Goal: Information Seeking & Learning: Compare options

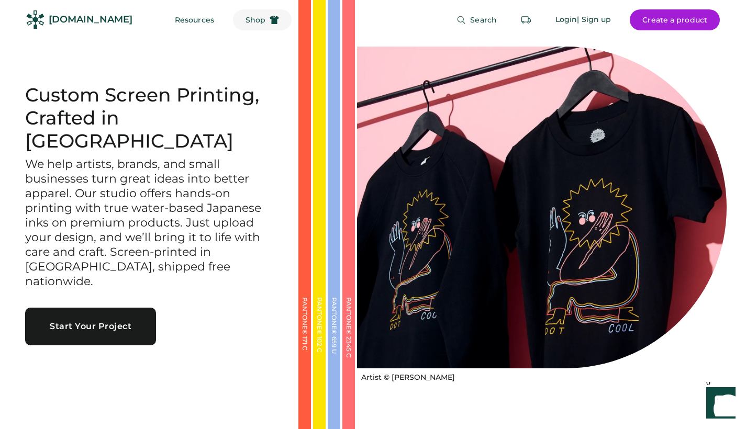
click at [245, 24] on span "Shop" at bounding box center [255, 19] width 20 height 7
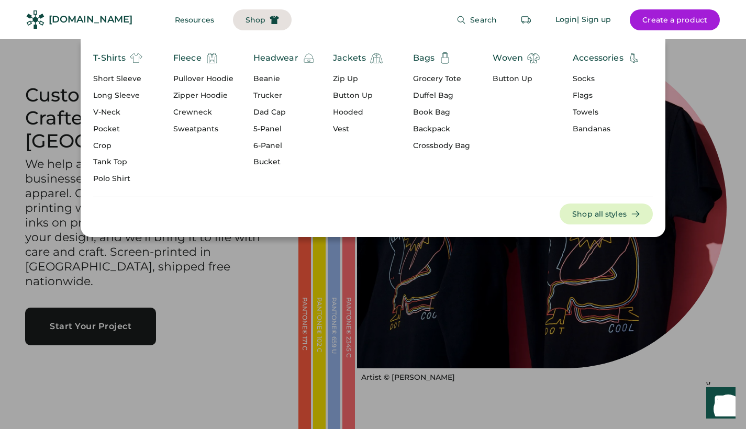
click at [340, 80] on div "Zip Up" at bounding box center [358, 79] width 50 height 10
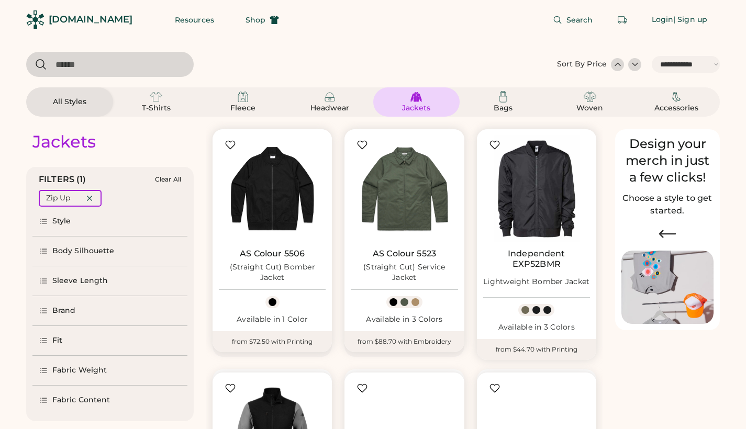
select select "*****"
select select "*"
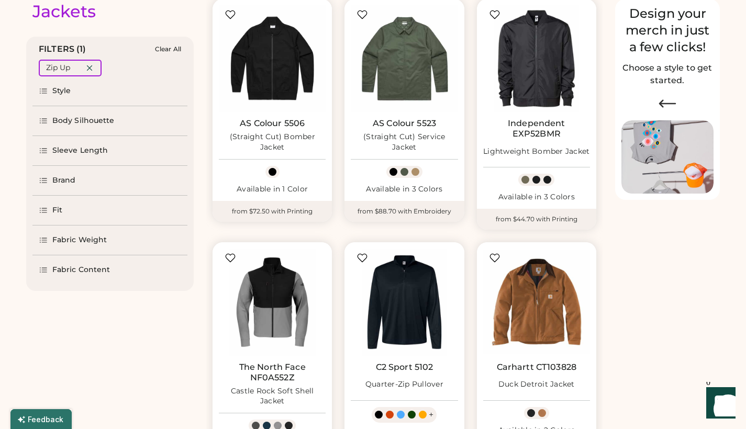
scroll to position [133, 0]
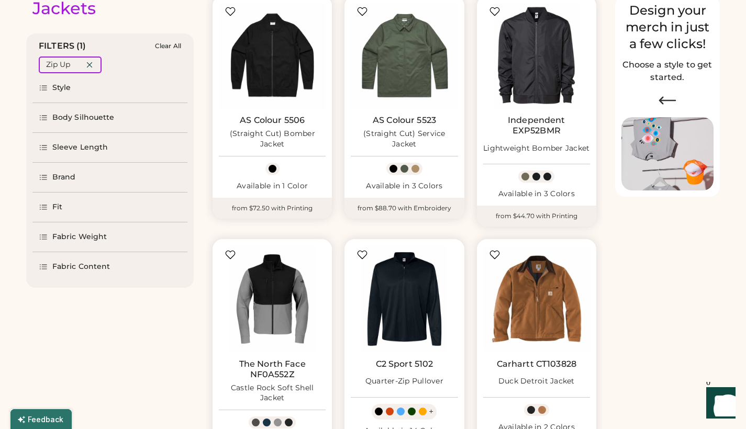
select select "*****"
select select "*"
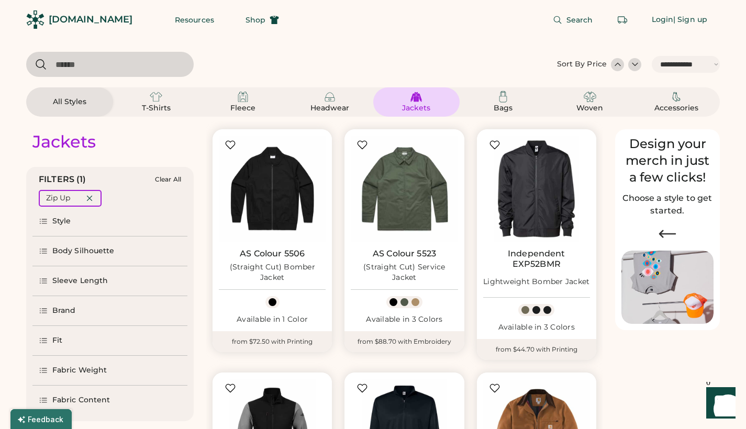
scroll to position [0, 0]
click at [569, 20] on span "Search" at bounding box center [579, 19] width 27 height 7
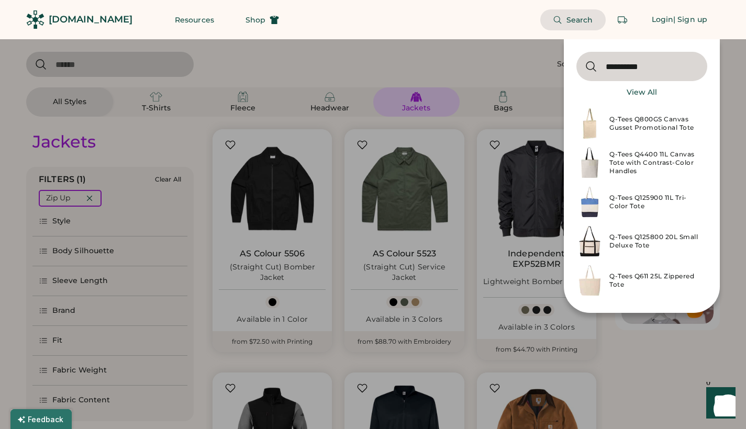
type input "**********"
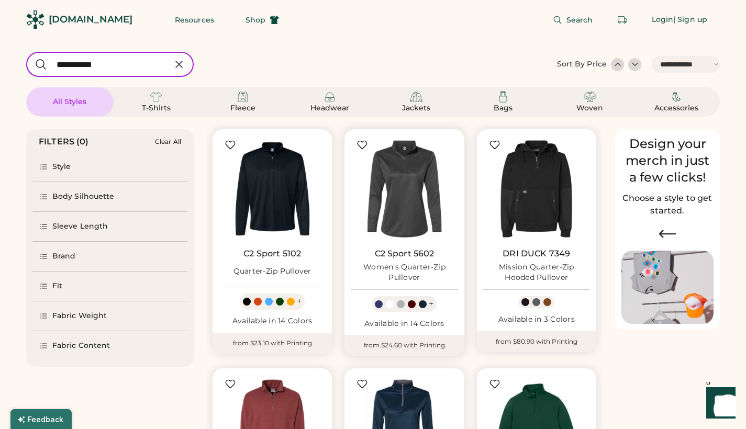
select select "*****"
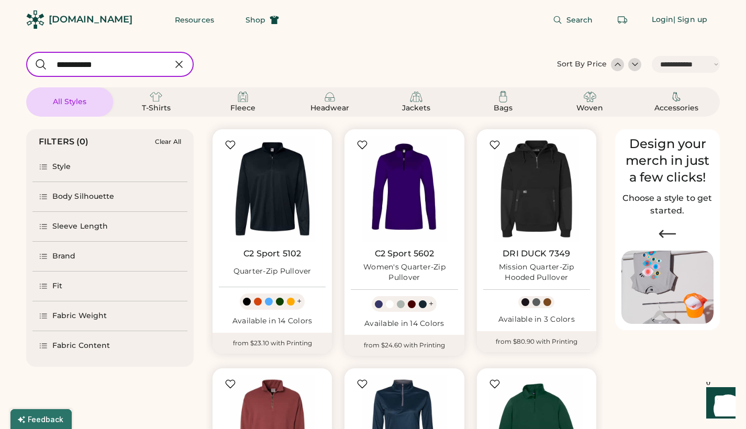
click at [93, 16] on div "[DOMAIN_NAME]" at bounding box center [91, 19] width 84 height 13
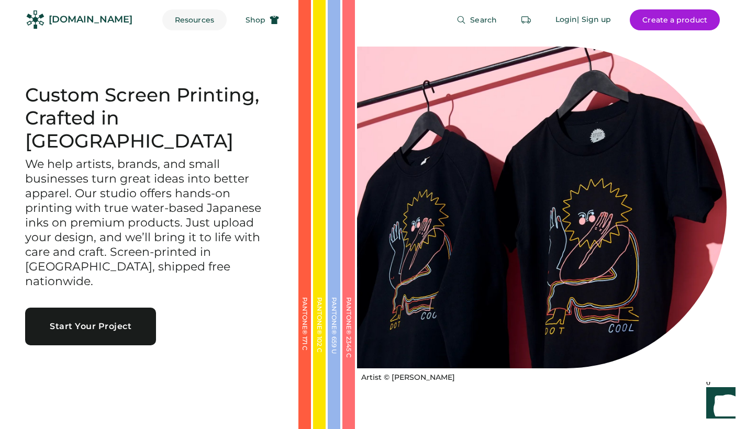
click at [179, 22] on button "Resources" at bounding box center [194, 19] width 64 height 21
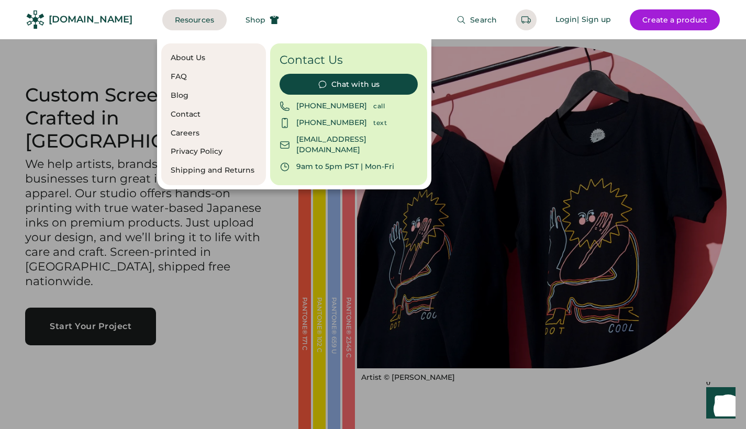
click at [183, 74] on div "FAQ" at bounding box center [214, 77] width 86 height 10
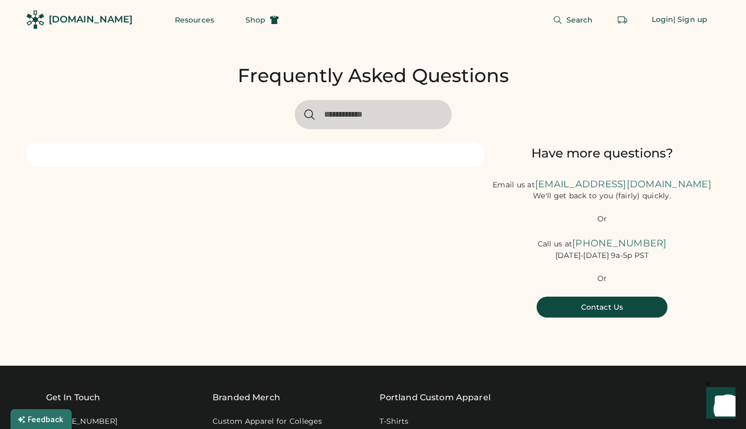
click at [365, 112] on input "input" at bounding box center [373, 114] width 157 height 29
type input "**********"
click at [245, 18] on span "Shop" at bounding box center [255, 19] width 20 height 7
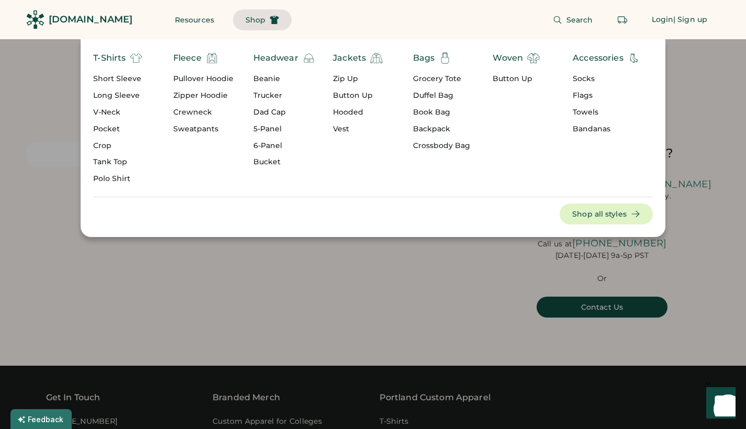
click at [352, 79] on div "Zip Up" at bounding box center [358, 79] width 50 height 10
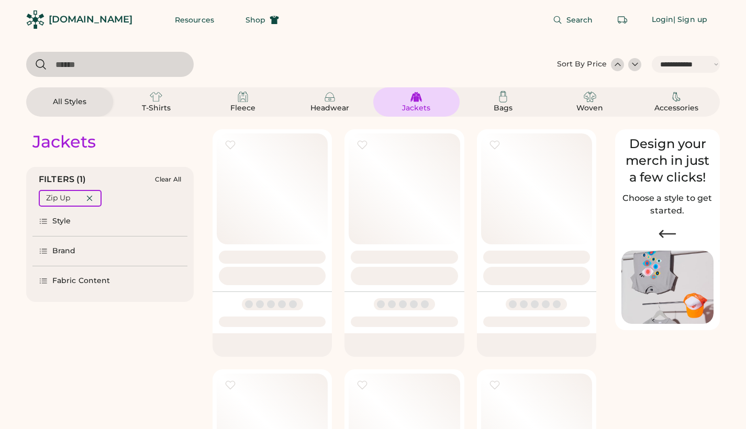
select select "*****"
select select "*"
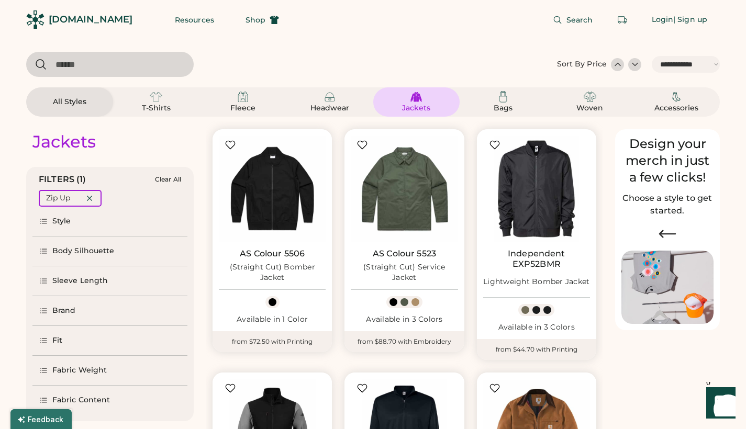
click at [138, 63] on input "input" at bounding box center [109, 64] width 167 height 25
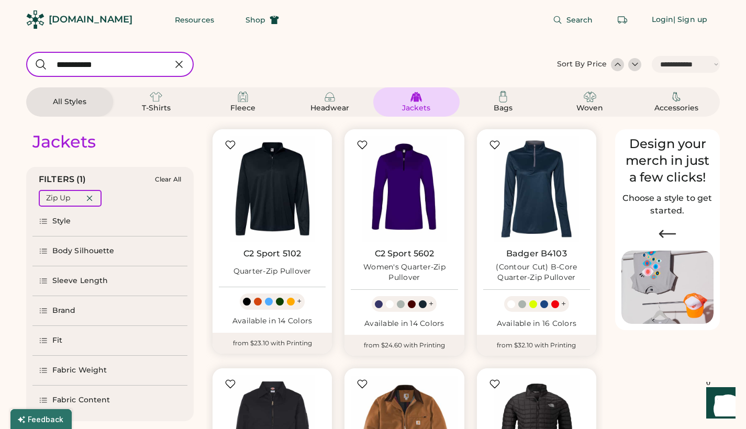
type input "**********"
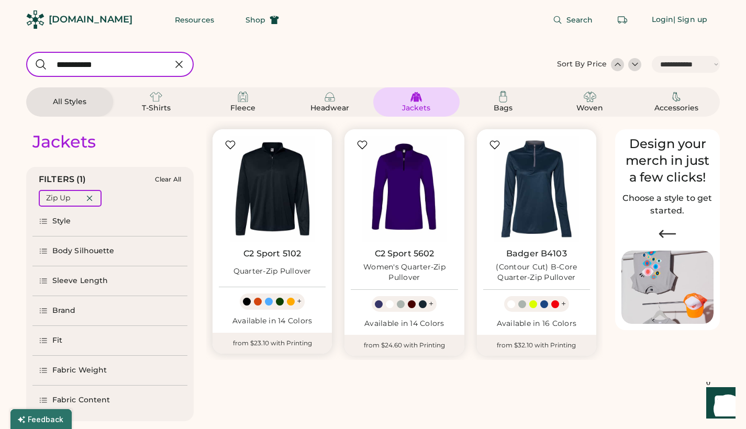
click at [270, 303] on div at bounding box center [269, 302] width 8 height 8
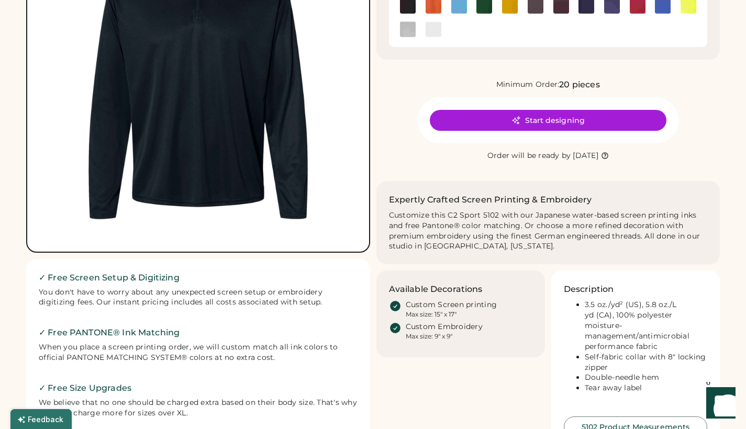
scroll to position [344, 0]
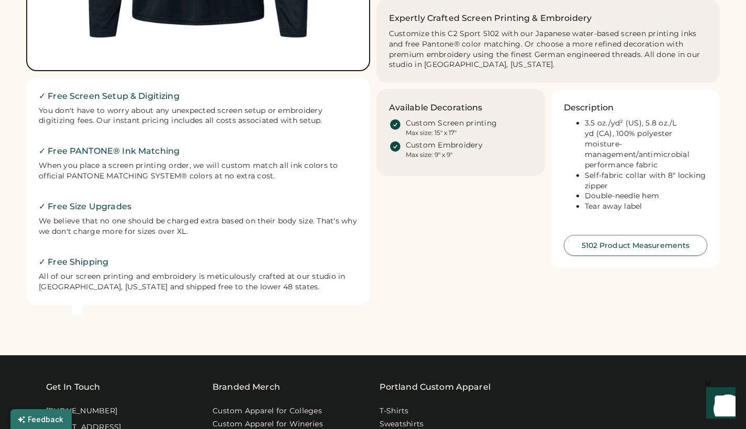
click at [623, 235] on button "5102 Product Measurements" at bounding box center [634, 245] width 143 height 21
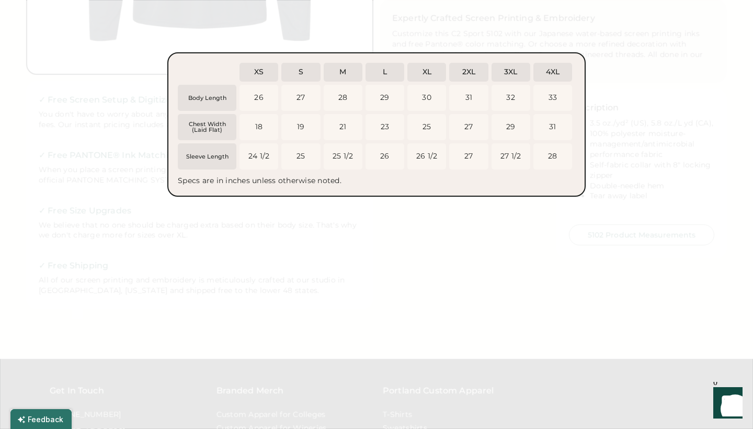
click at [215, 158] on div "Sleeve Length" at bounding box center [207, 157] width 52 height 6
click at [351, 218] on div at bounding box center [376, 214] width 753 height 429
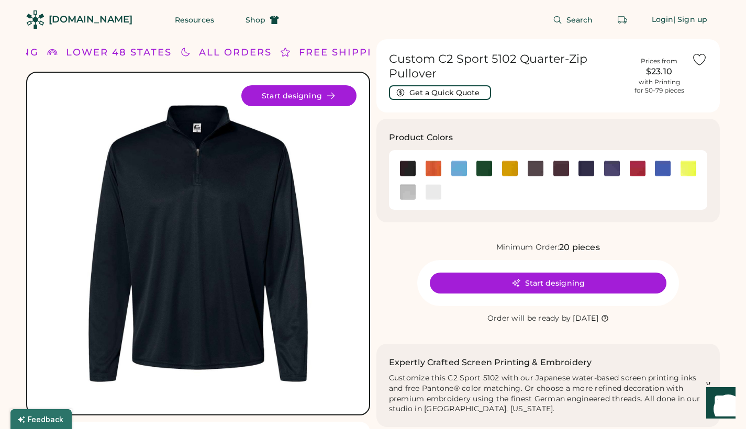
scroll to position [0, 0]
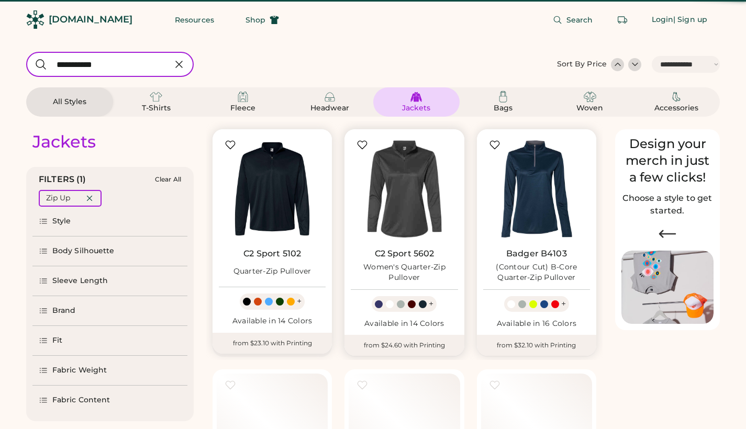
select select "*****"
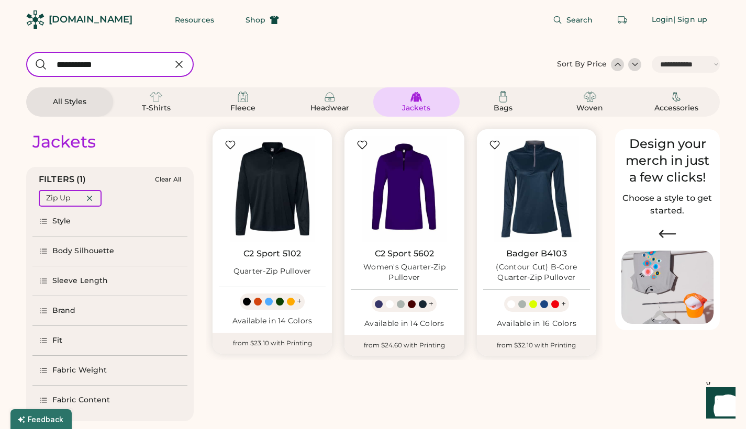
scroll to position [84, 0]
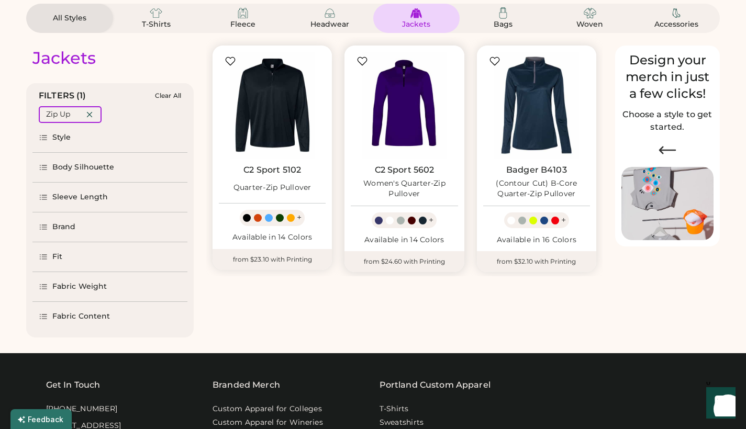
select select "*****"
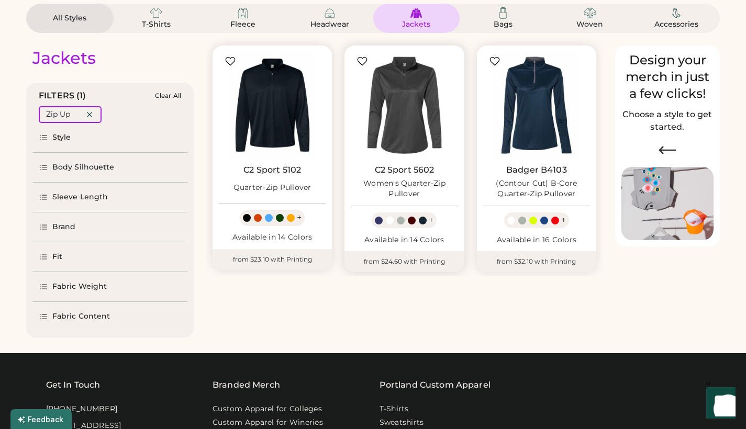
scroll to position [0, 0]
click at [426, 146] on img at bounding box center [404, 105] width 107 height 107
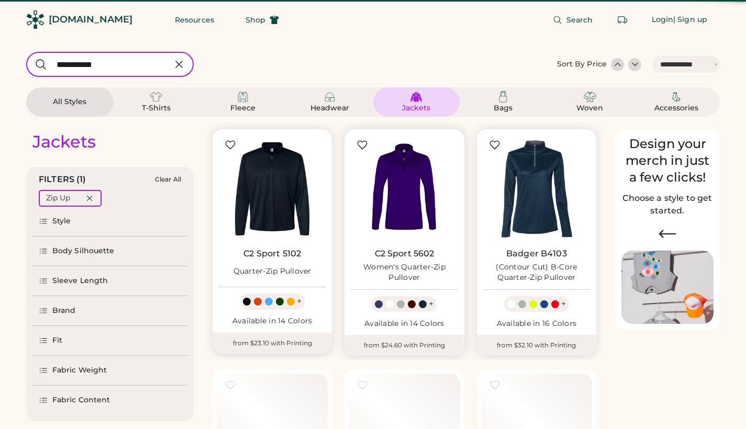
select select "*****"
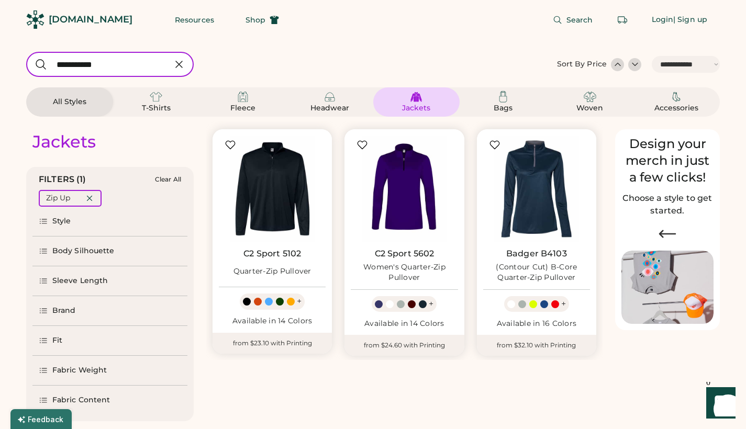
drag, startPoint x: 111, startPoint y: 70, endPoint x: 29, endPoint y: 63, distance: 82.4
click at [29, 63] on input "input" at bounding box center [109, 64] width 167 height 25
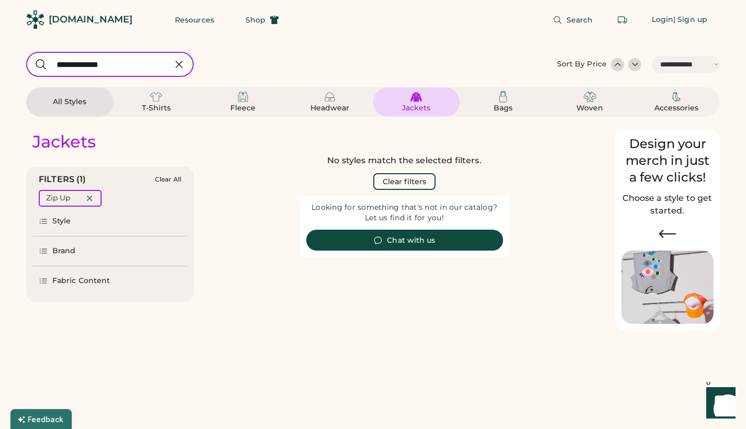
click at [142, 66] on input "input" at bounding box center [109, 64] width 167 height 25
click at [141, 64] on input "input" at bounding box center [109, 64] width 167 height 25
click at [107, 65] on input "input" at bounding box center [109, 64] width 167 height 25
type input "******"
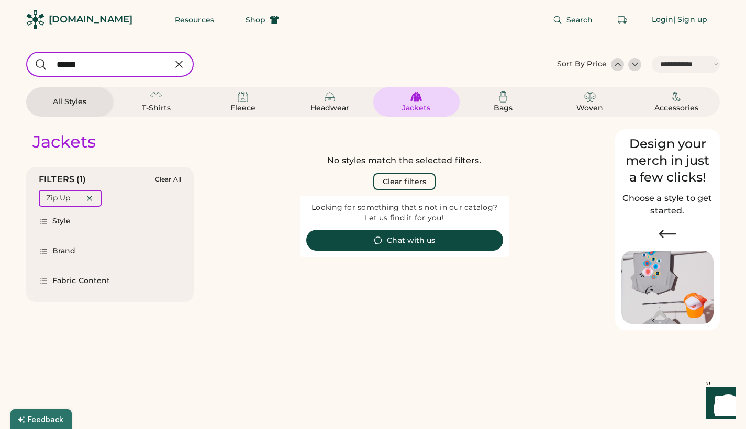
click at [70, 63] on input "input" at bounding box center [109, 64] width 167 height 25
select select "*"
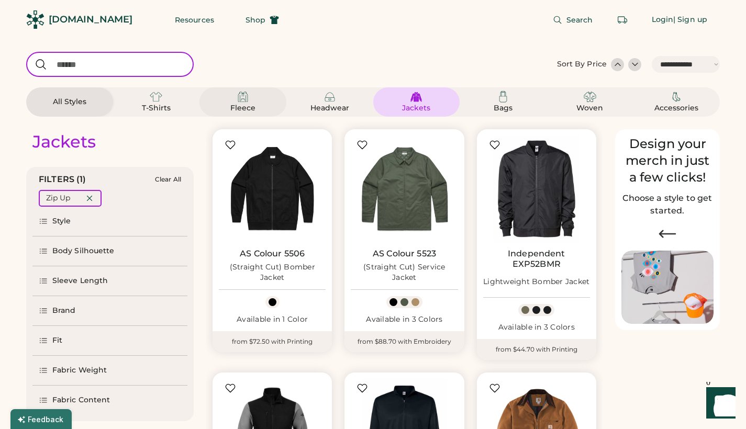
click at [243, 99] on img at bounding box center [242, 97] width 13 height 13
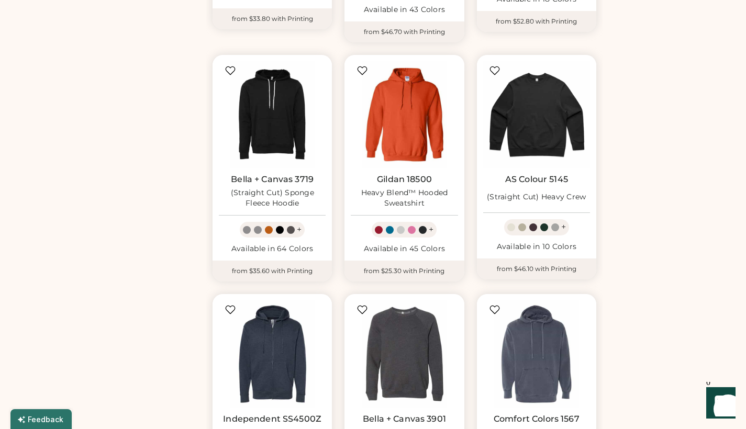
scroll to position [725, 0]
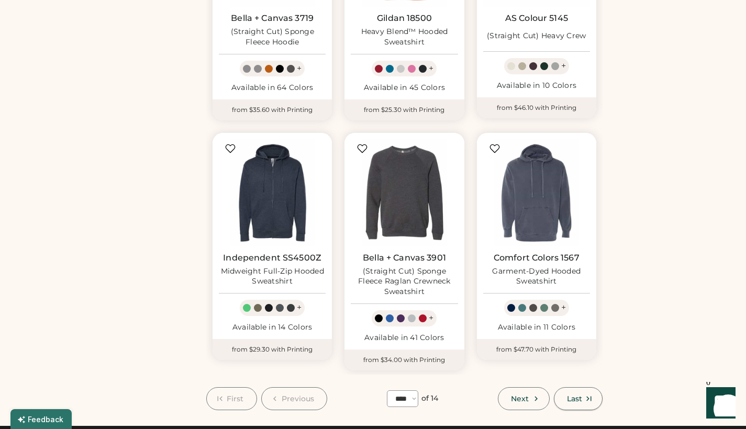
click at [559, 387] on button "Last" at bounding box center [578, 398] width 49 height 23
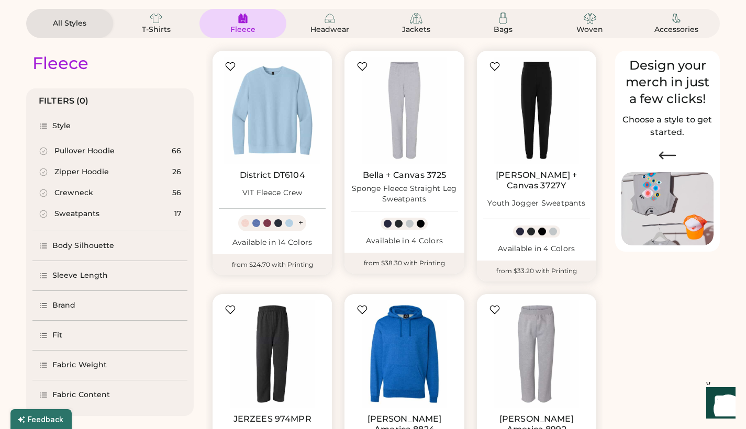
scroll to position [79, 0]
click at [89, 172] on div "Zipper Hoodie" at bounding box center [81, 171] width 54 height 10
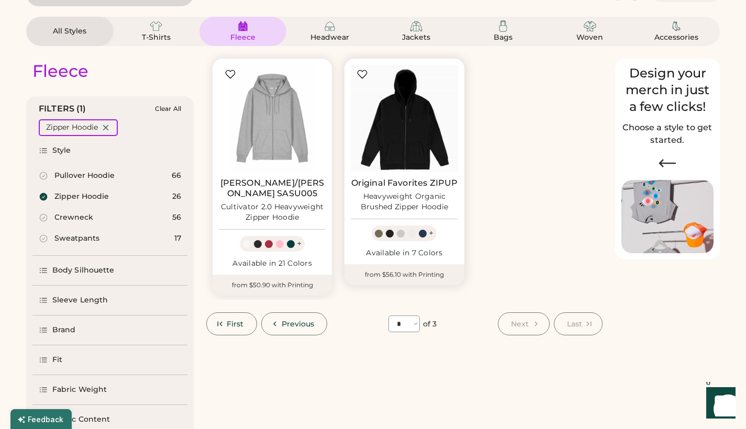
scroll to position [47, 0]
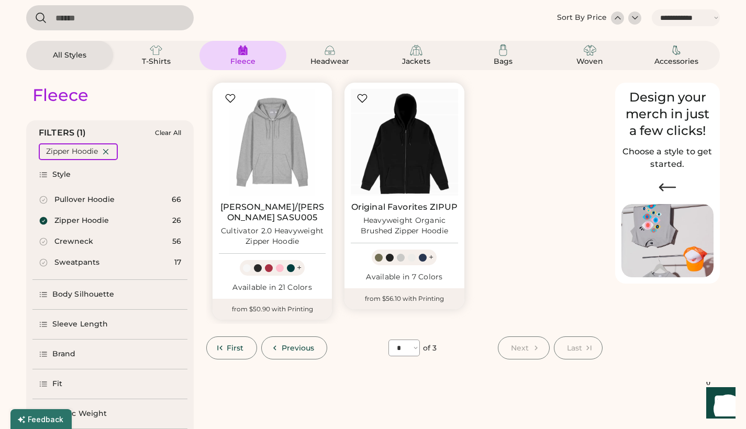
click at [288, 344] on span "Previous" at bounding box center [297, 347] width 33 height 7
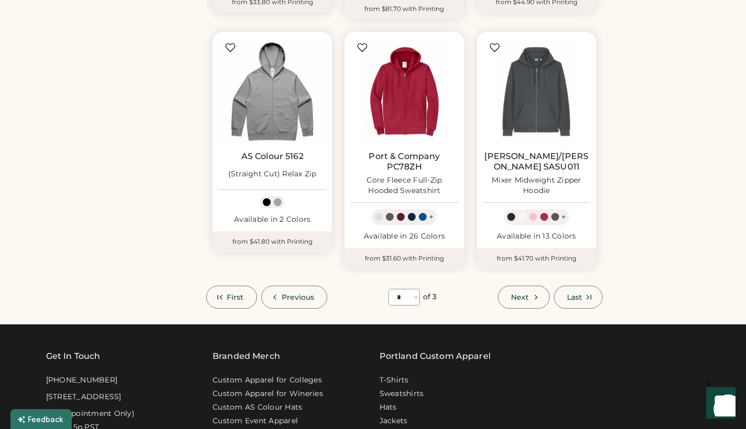
scroll to position [889, 0]
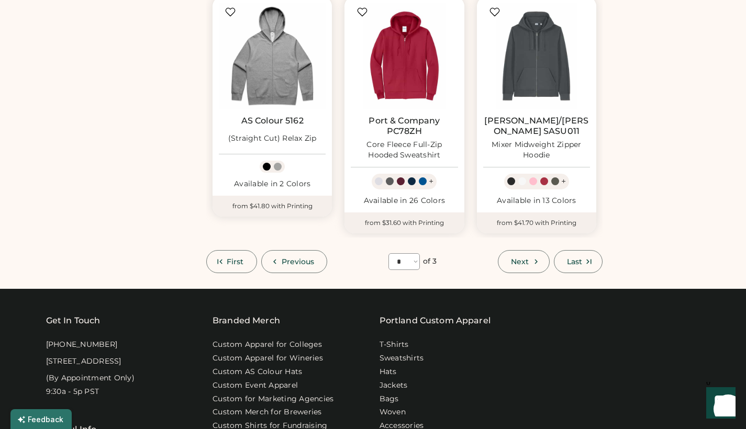
click at [282, 258] on span "Previous" at bounding box center [297, 261] width 33 height 7
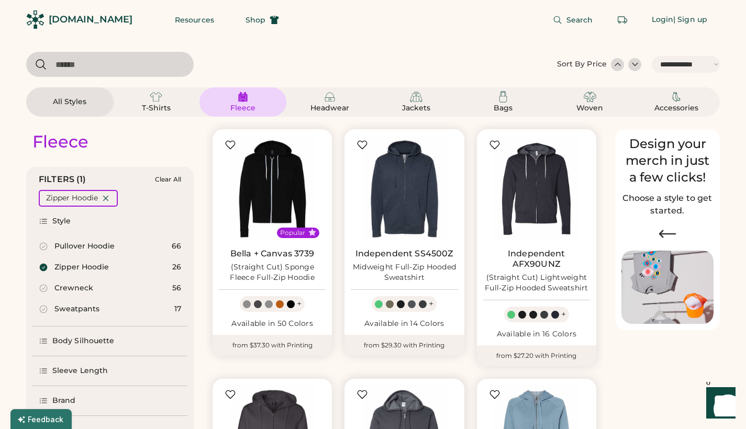
scroll to position [0, 0]
click at [418, 98] on img at bounding box center [416, 97] width 13 height 13
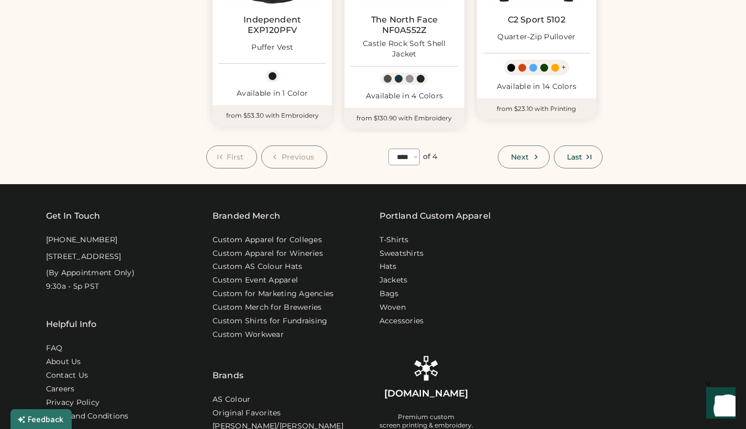
scroll to position [935, 0]
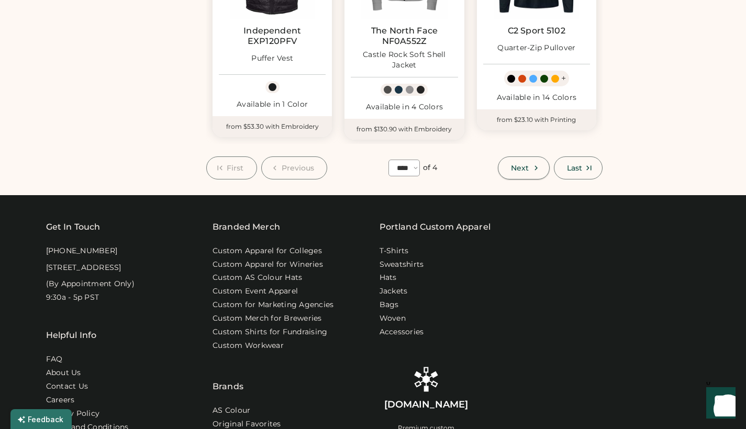
click at [520, 160] on button "Next" at bounding box center [523, 167] width 51 height 23
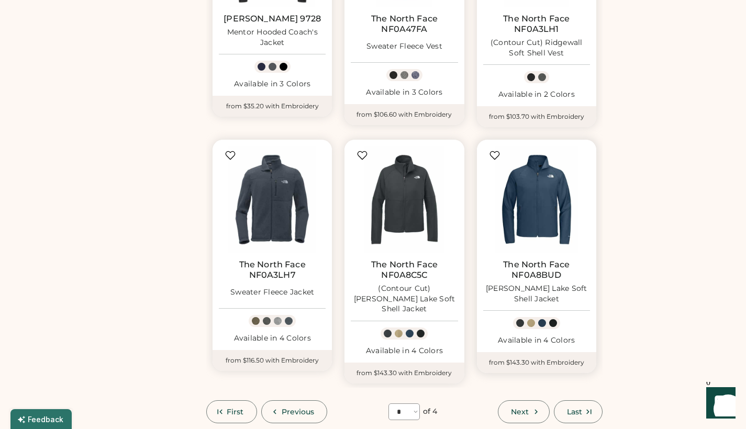
scroll to position [736, 0]
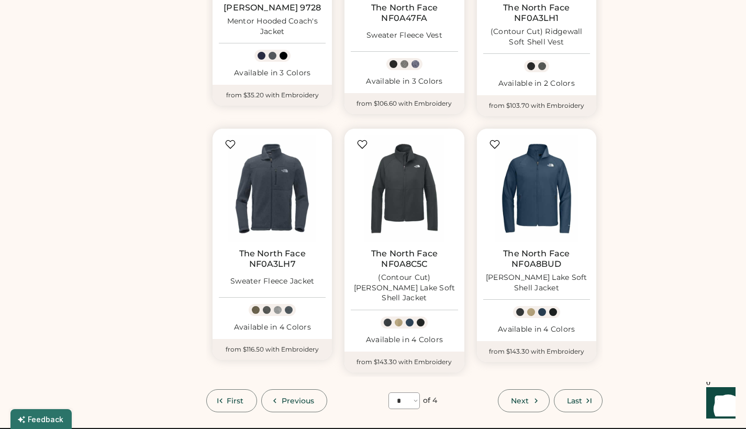
click at [577, 397] on span "Last" at bounding box center [574, 400] width 15 height 7
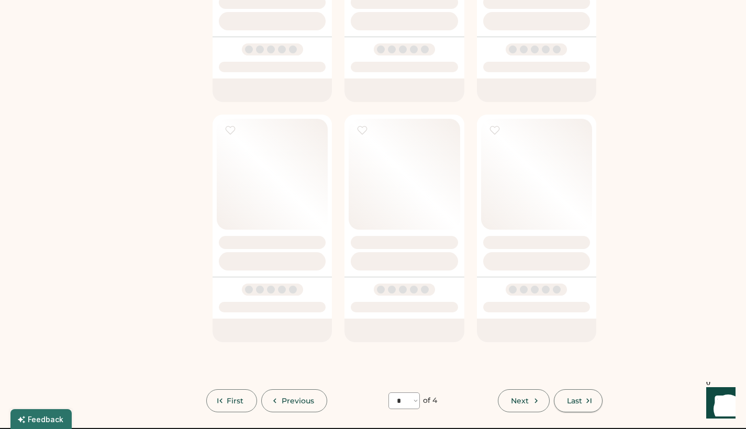
select select "*"
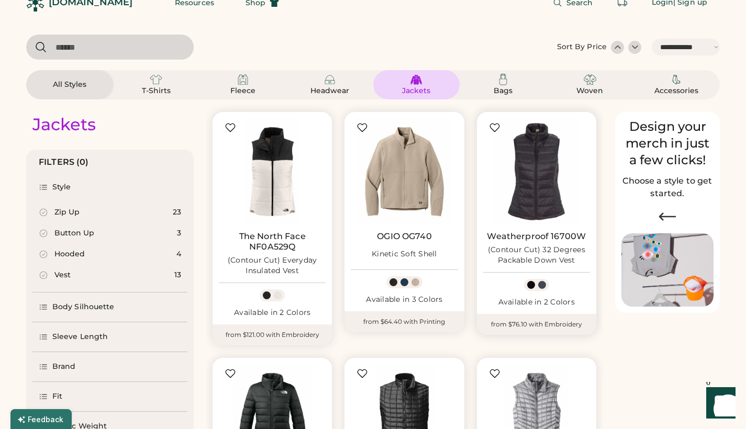
scroll to position [2, 0]
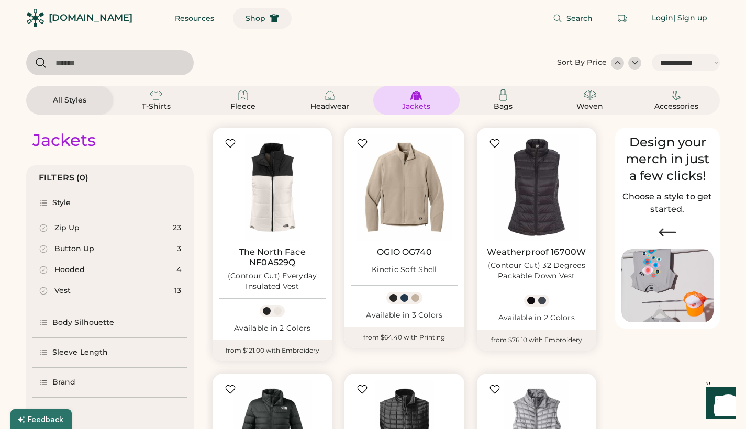
click at [269, 15] on icon at bounding box center [273, 18] width 9 height 9
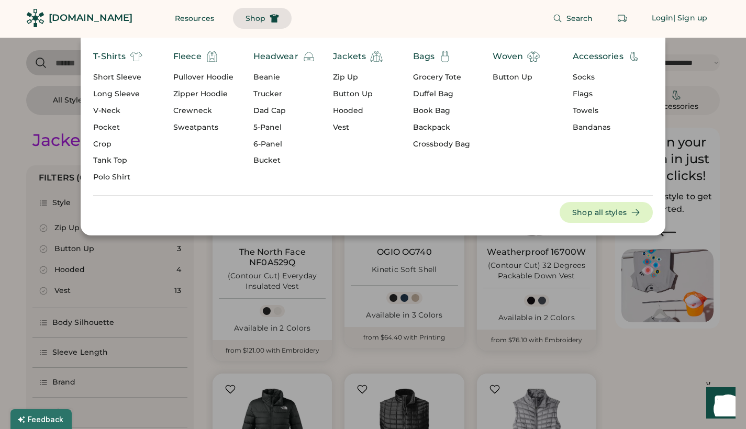
click at [731, 199] on div "T-Shirts Short Sleeve Long Sleeve V-Neck Pocket Crop Tank Top Polo Shirt Fleece…" at bounding box center [373, 137] width 746 height 198
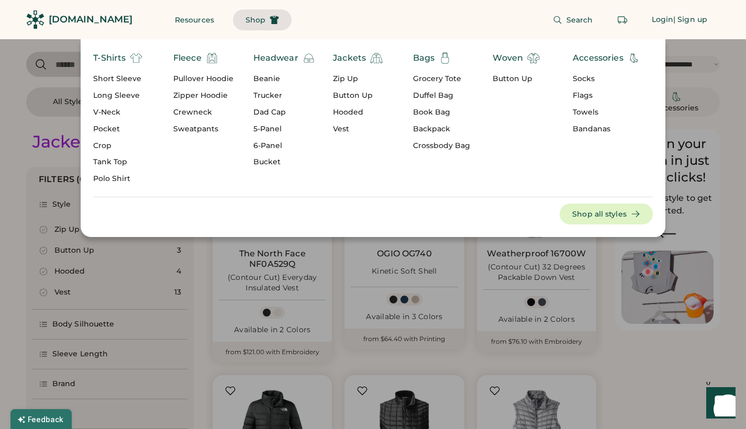
scroll to position [0, 0]
click at [198, 297] on div at bounding box center [373, 214] width 746 height 429
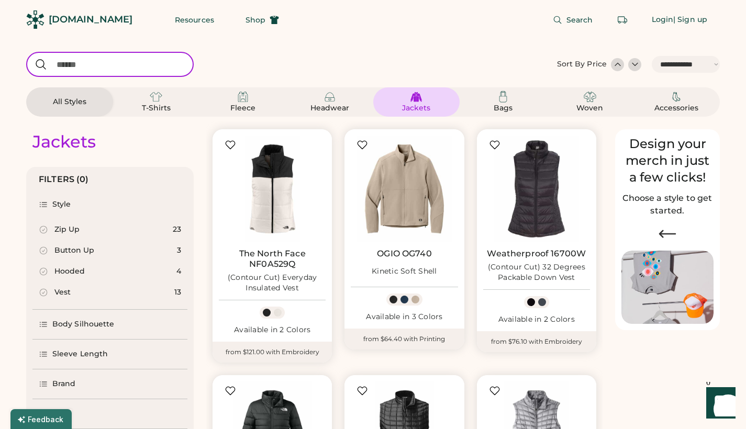
click at [90, 64] on input "input" at bounding box center [109, 64] width 167 height 25
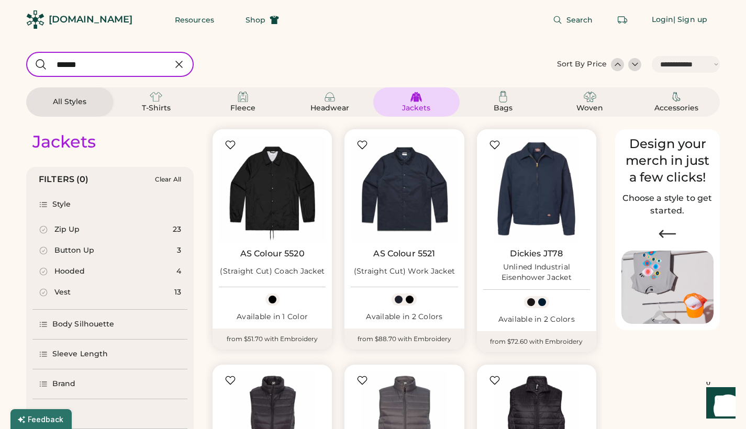
type input "******"
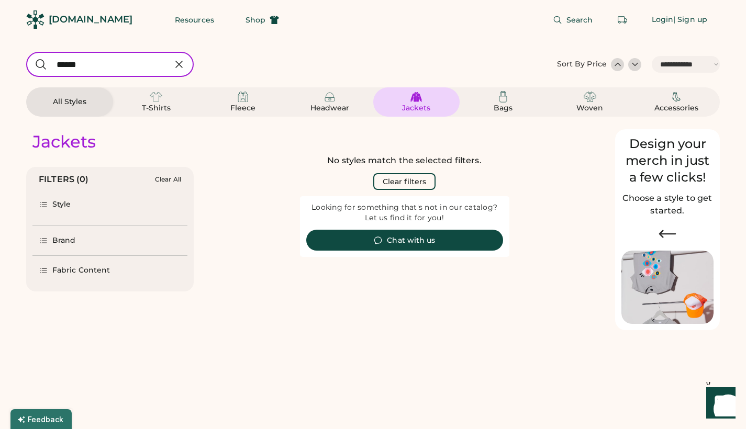
click at [81, 103] on div "All Styles" at bounding box center [69, 102] width 47 height 10
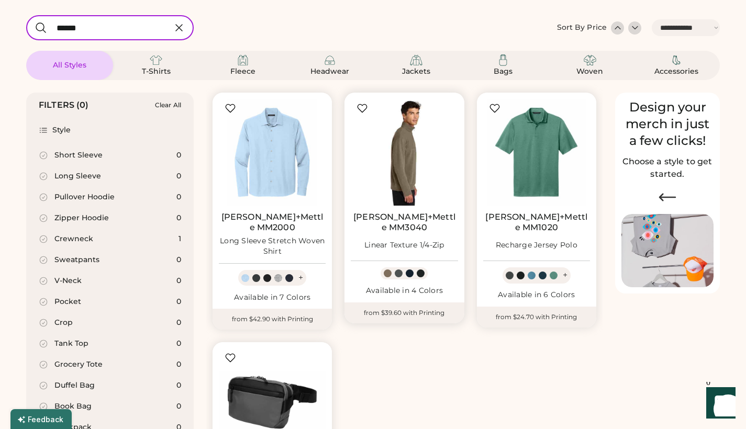
scroll to position [46, 0]
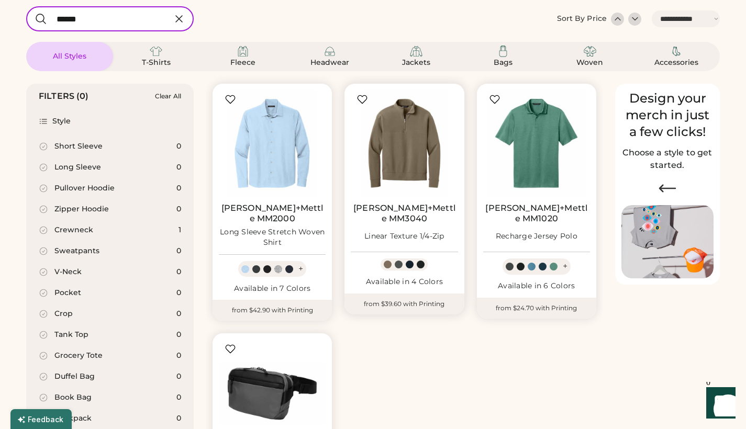
click at [426, 209] on link "Mercer+Mettle MM3040" at bounding box center [404, 213] width 107 height 21
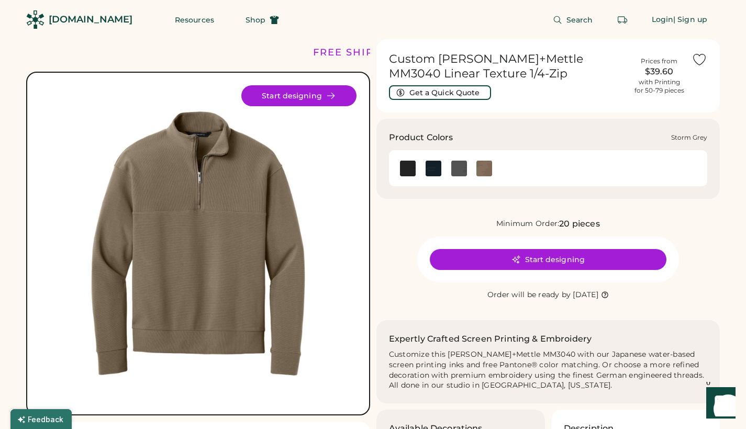
click at [460, 167] on img at bounding box center [459, 169] width 16 height 16
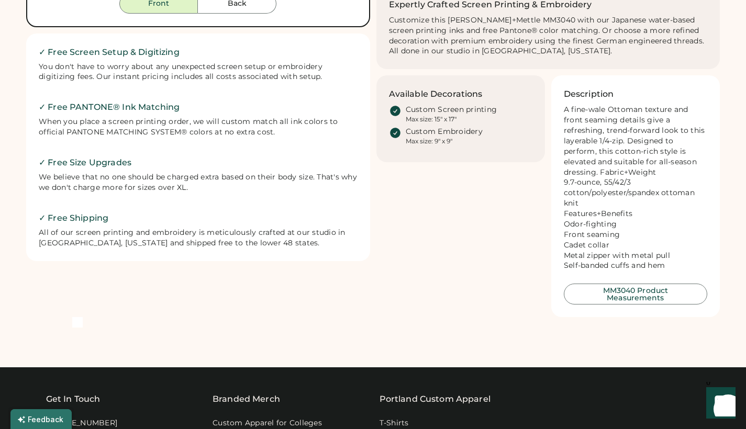
scroll to position [412, 0]
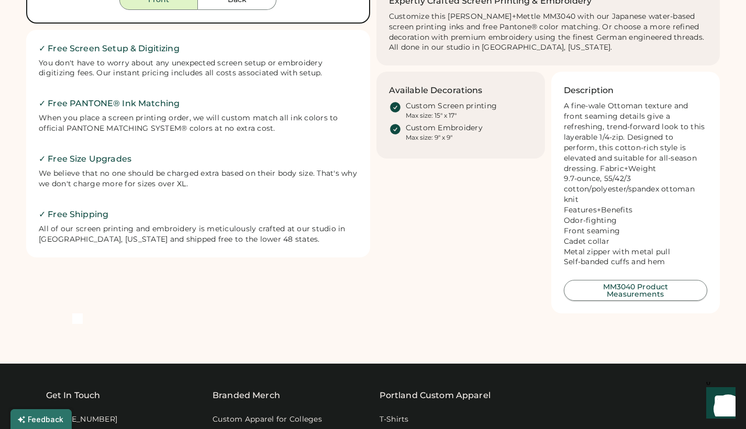
click at [608, 280] on button "MM3040 Product Measurements" at bounding box center [634, 290] width 143 height 21
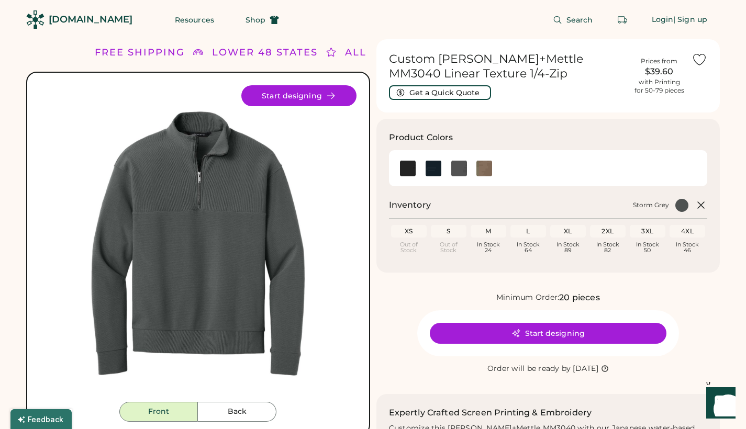
scroll to position [-4, 0]
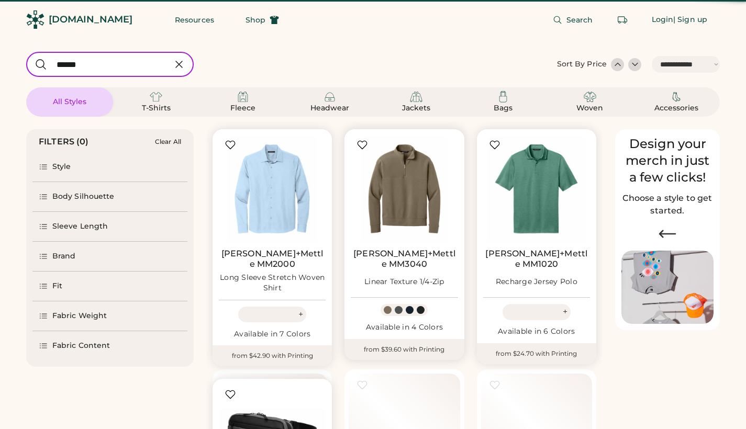
select select "*****"
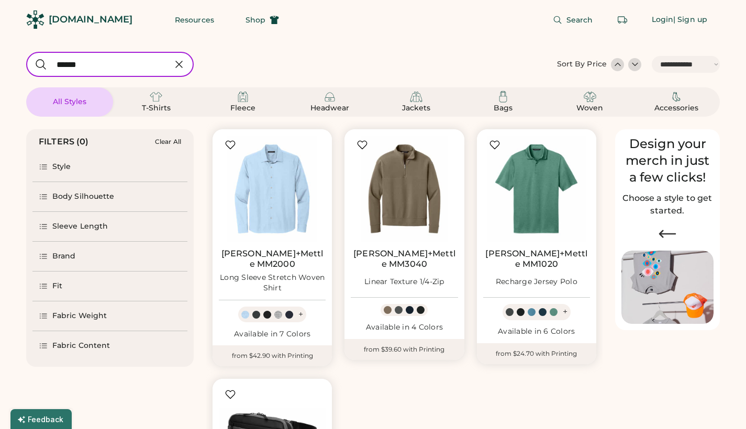
click at [77, 61] on input "input" at bounding box center [109, 64] width 167 height 25
type input "**"
select select "*"
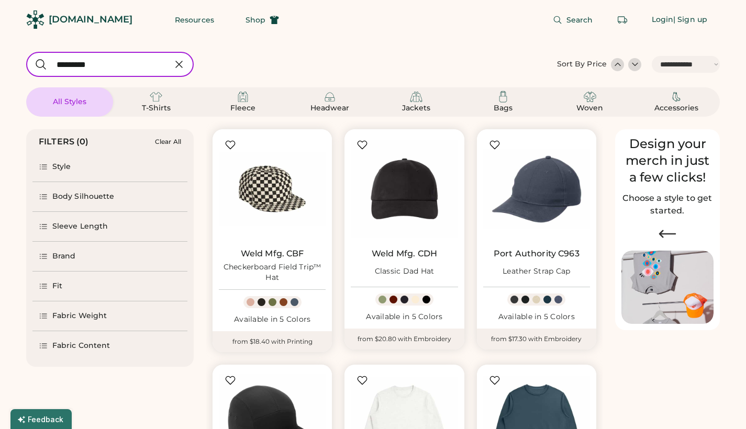
type input "*********"
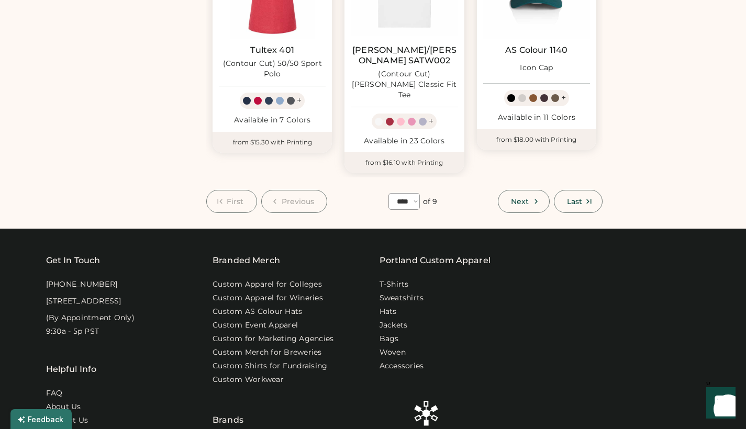
scroll to position [988, 0]
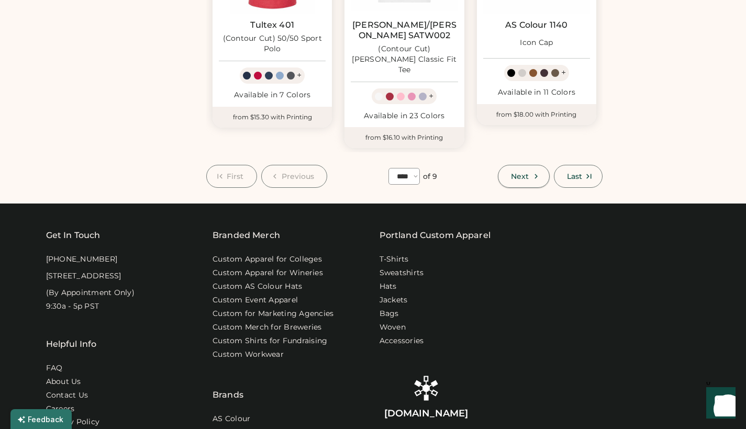
click at [522, 173] on span "Next" at bounding box center [520, 176] width 18 height 7
select select "*"
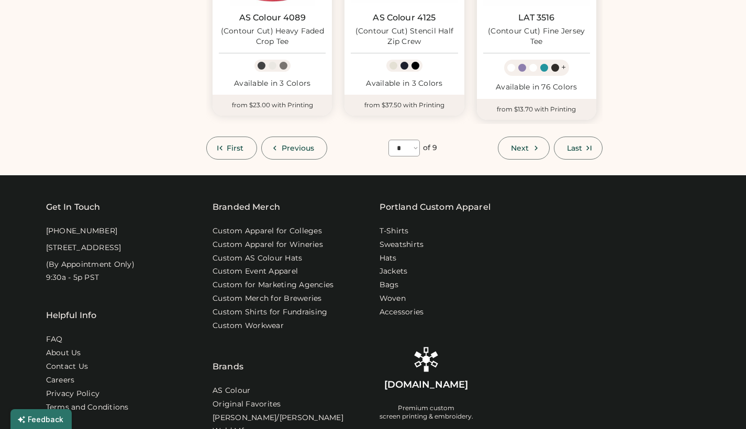
select select "*****"
select select "*"
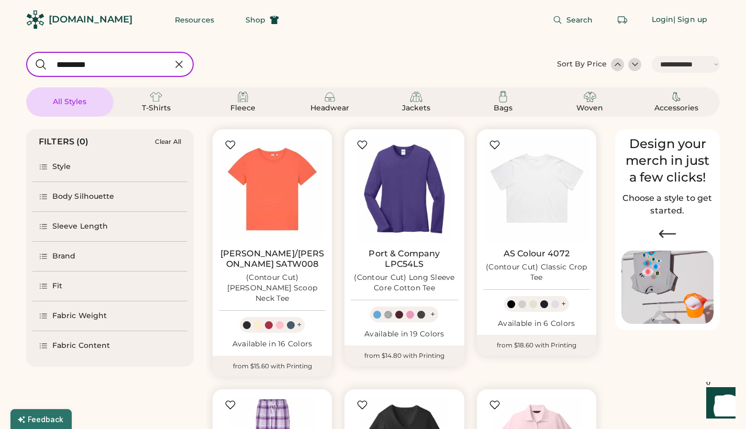
click at [139, 70] on input "input" at bounding box center [109, 64] width 167 height 25
type input "**********"
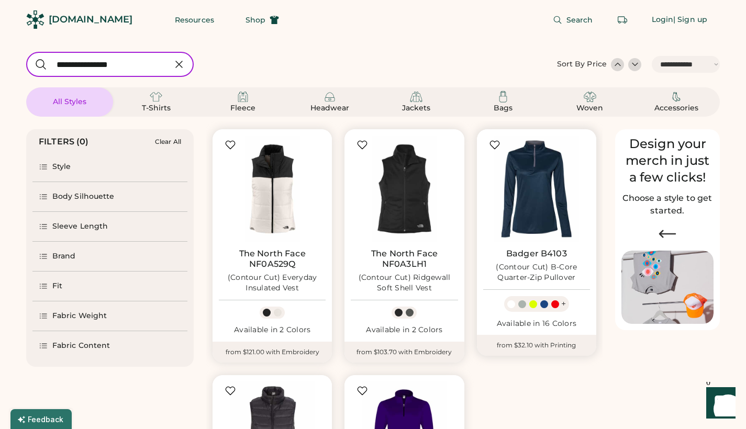
click at [543, 263] on div "(Contour Cut) B-Core Quarter-Zip Pullover" at bounding box center [536, 272] width 107 height 21
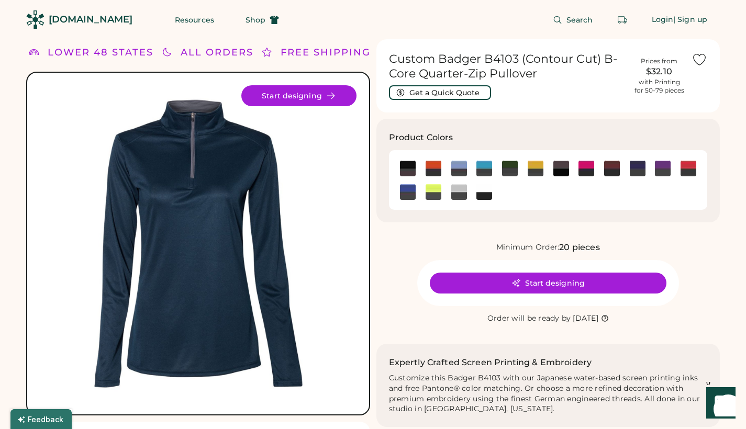
click at [88, 20] on div "[DOMAIN_NAME]" at bounding box center [91, 19] width 84 height 13
